Goal: Contribute content: Contribute content

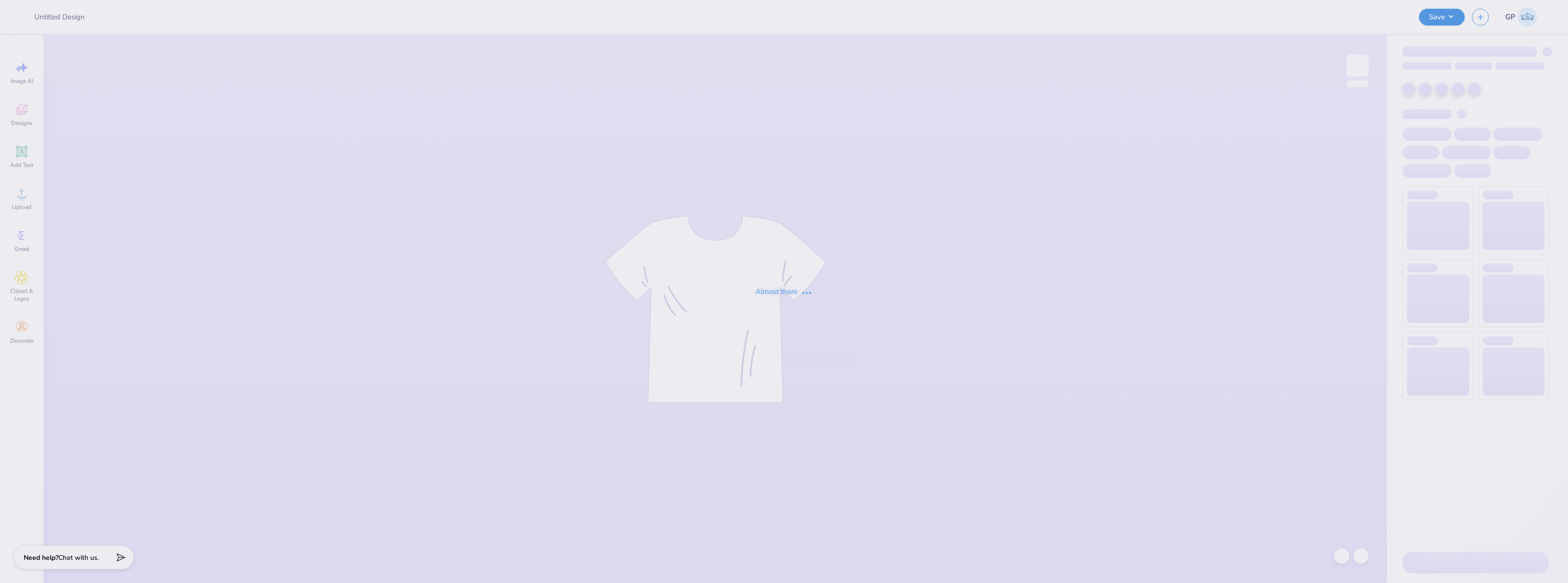
type input "G Phi UGA x BAMA shirt"
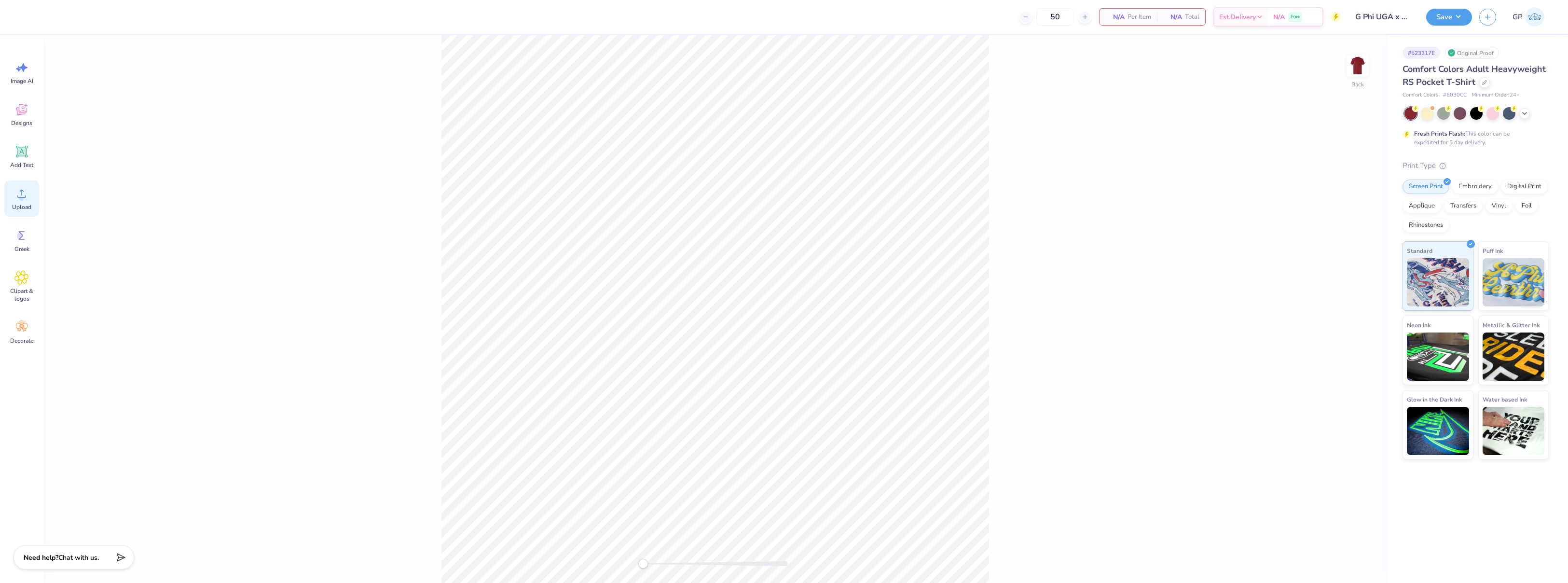
click at [27, 195] on icon at bounding box center [21, 193] width 14 height 14
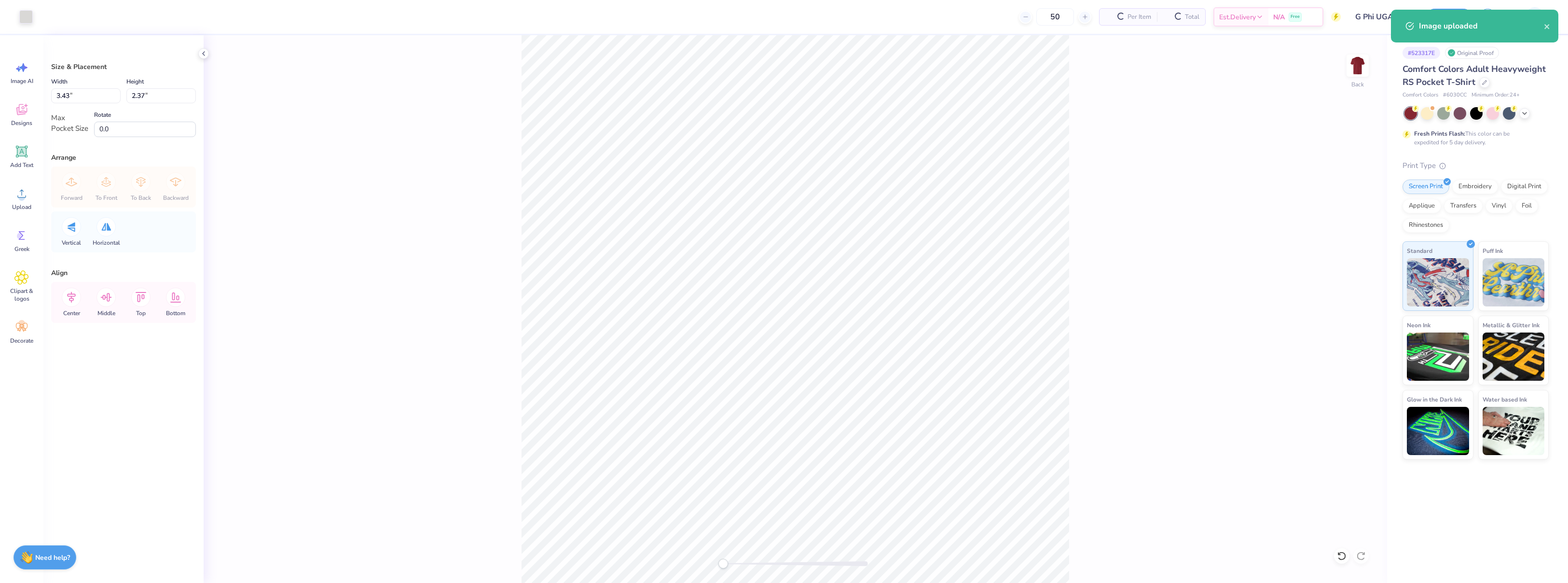
click at [1148, 162] on div "Back" at bounding box center [795, 309] width 1183 height 547
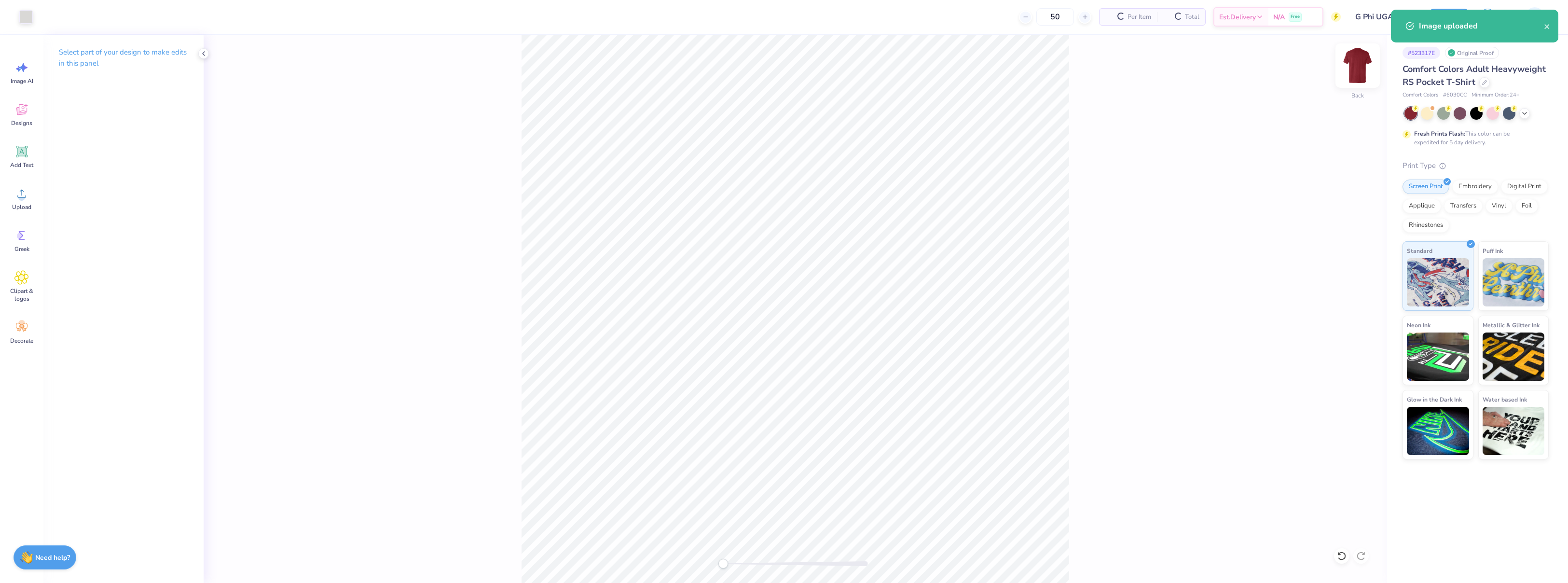
click at [1356, 65] on img at bounding box center [1357, 65] width 39 height 39
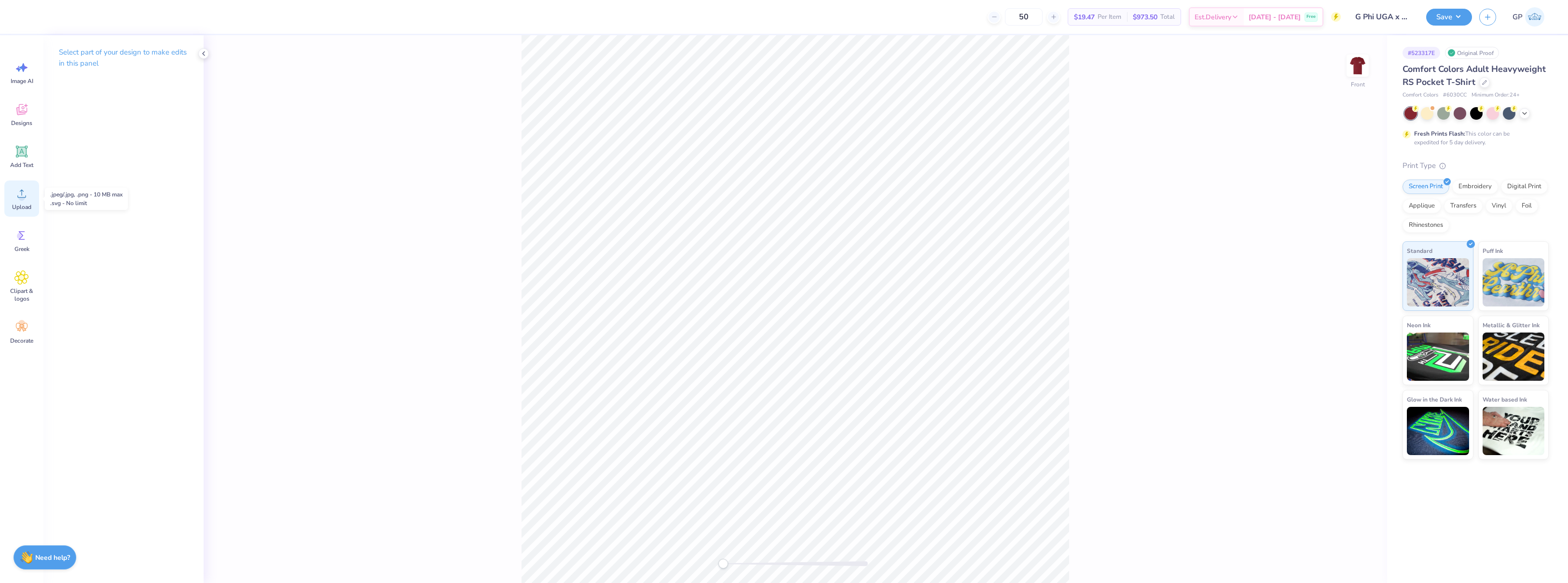
click at [30, 195] on div "Upload" at bounding box center [22, 198] width 35 height 36
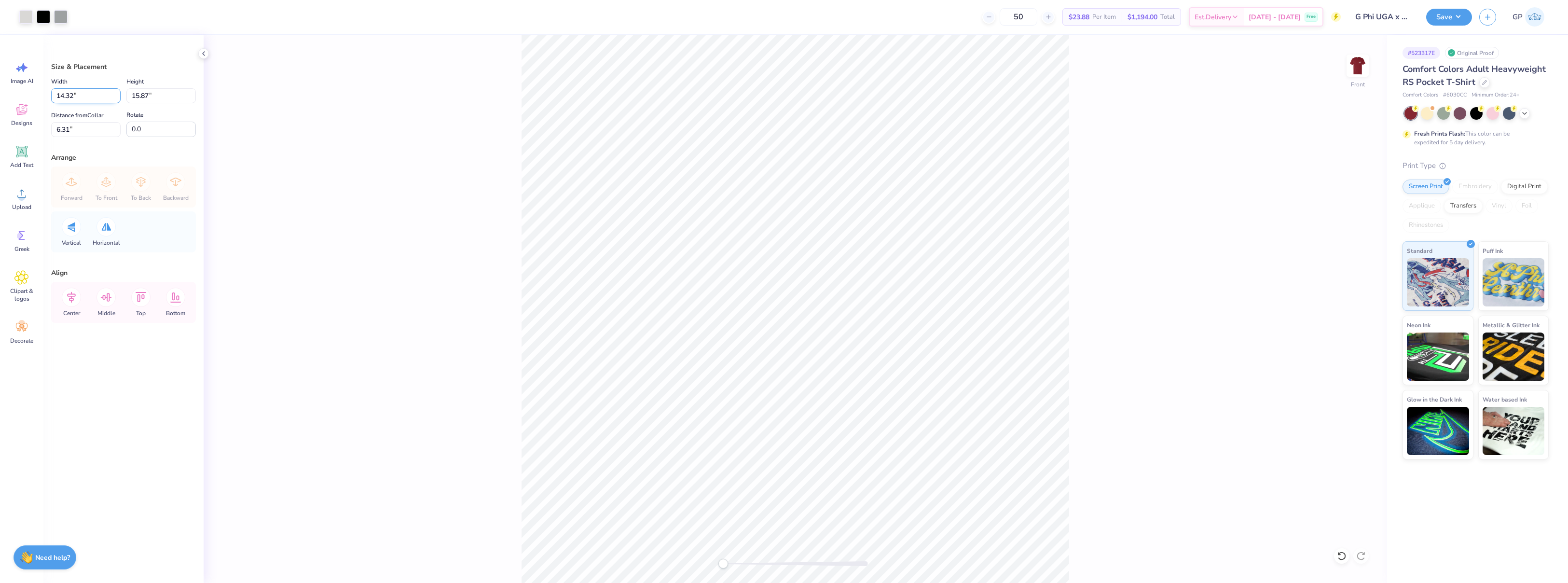
click at [85, 92] on input "14.32" at bounding box center [85, 96] width 69 height 15
type input "12.50"
type input "13.86"
click at [79, 125] on input "7.32" at bounding box center [85, 130] width 69 height 15
type input "3"
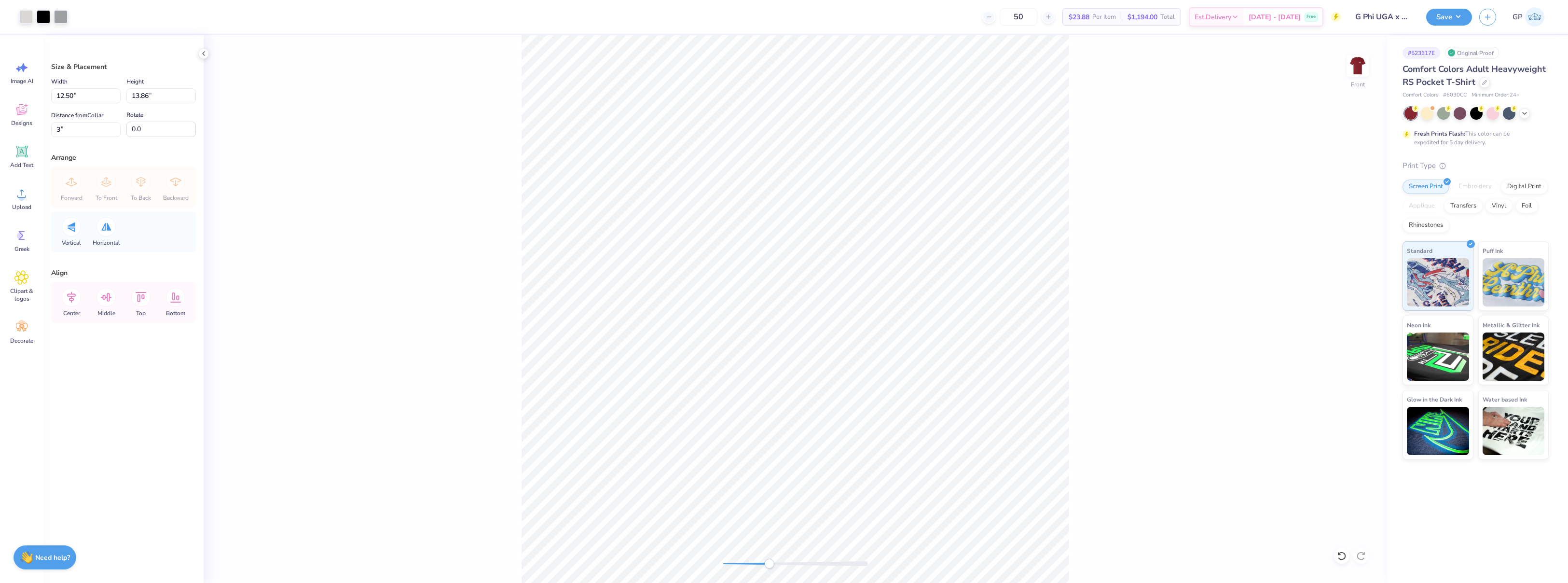
drag, startPoint x: 733, startPoint y: 568, endPoint x: 769, endPoint y: 564, distance: 36.2
click at [769, 564] on div "Accessibility label" at bounding box center [769, 563] width 10 height 10
click at [720, 568] on div "Front" at bounding box center [795, 309] width 1183 height 547
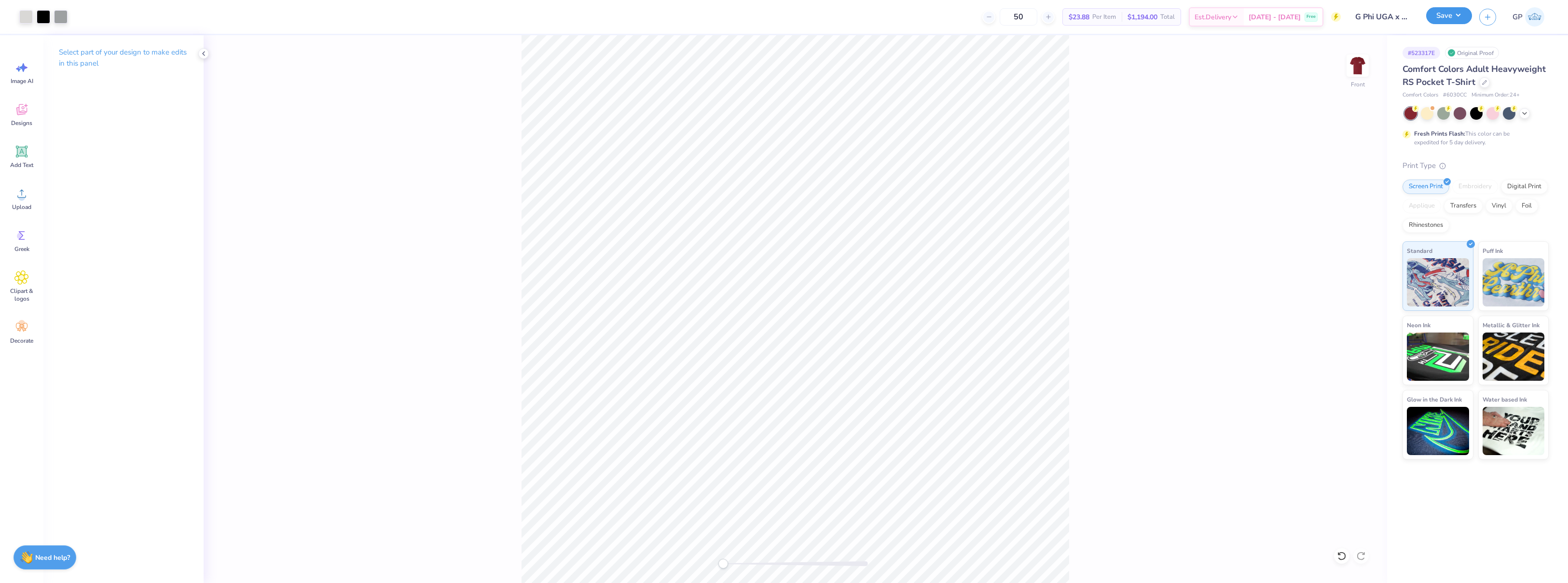
click at [1446, 14] on button "Save" at bounding box center [1449, 16] width 46 height 17
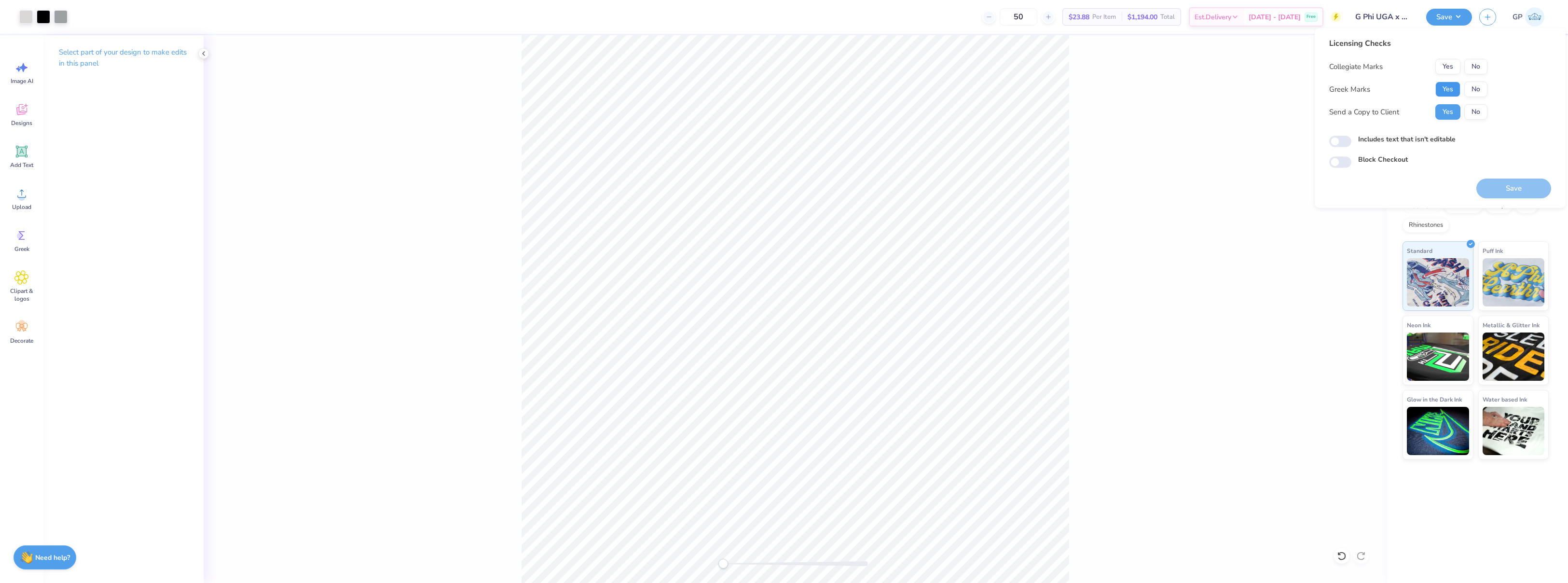
click at [1438, 94] on button "Yes" at bounding box center [1447, 89] width 25 height 15
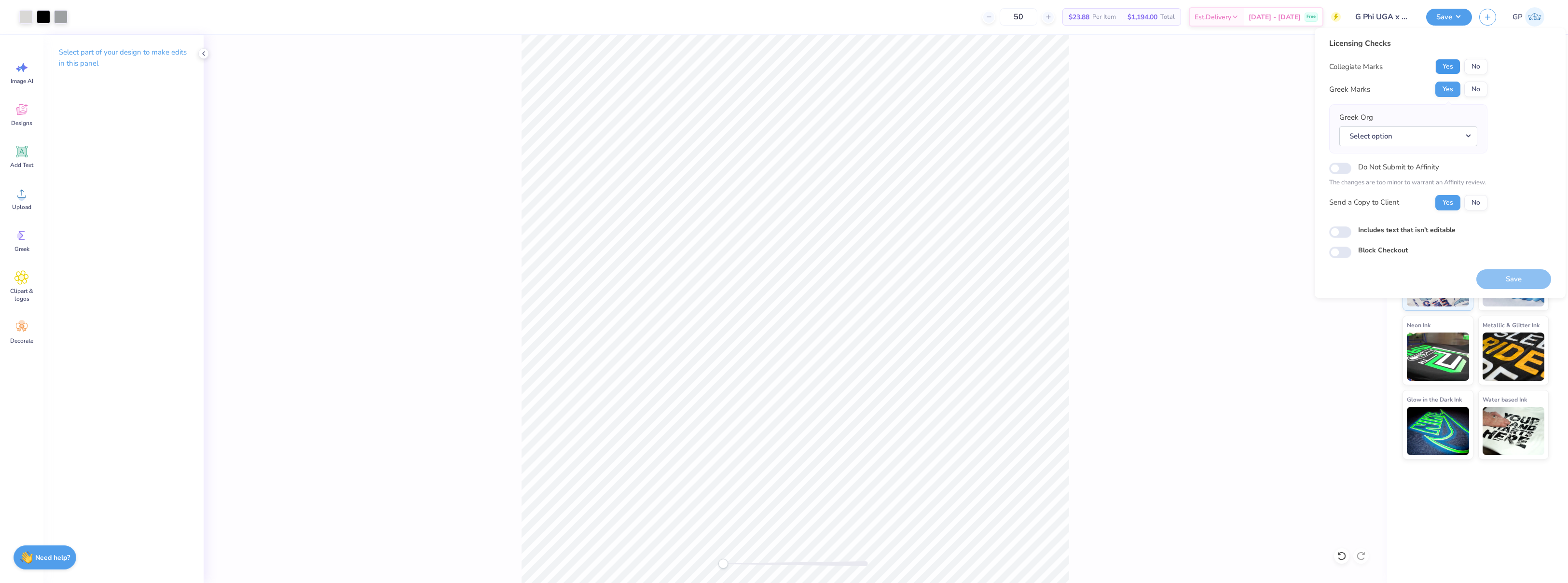
click at [1440, 69] on button "Yes" at bounding box center [1447, 66] width 25 height 15
click at [1504, 278] on button "Save" at bounding box center [1513, 279] width 74 height 20
